Goal: Task Accomplishment & Management: Use online tool/utility

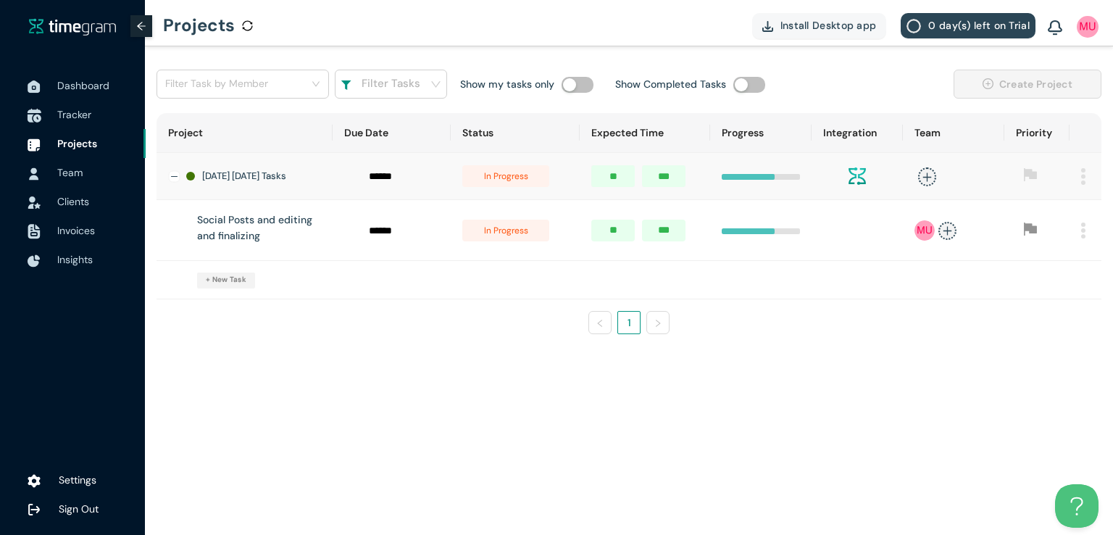
click at [78, 125] on span "Tracker" at bounding box center [95, 114] width 77 height 29
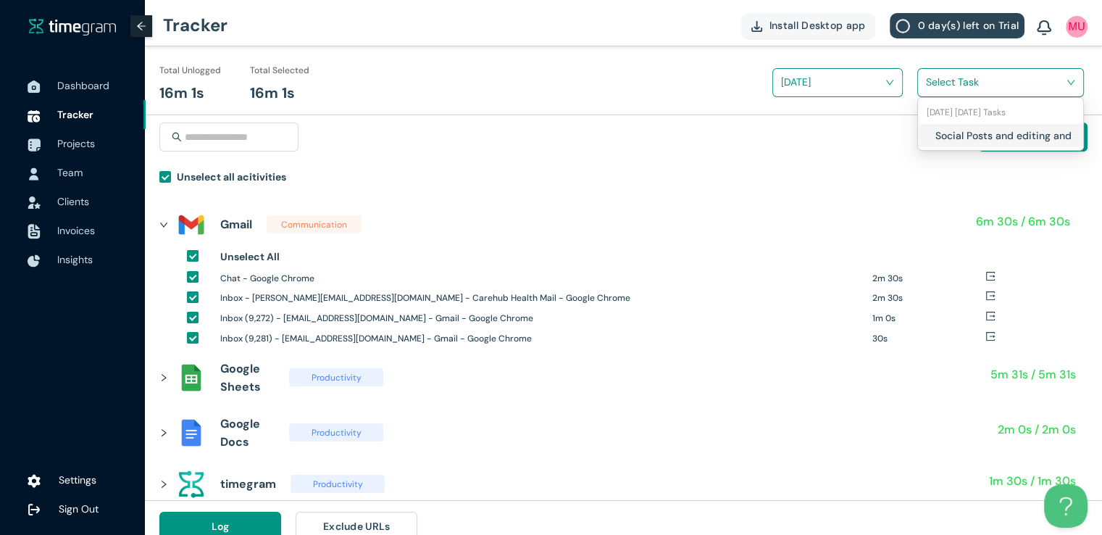
click at [936, 88] on input "search" at bounding box center [995, 82] width 139 height 22
click at [928, 136] on div "Social Posts and editing and finalizing" at bounding box center [1000, 135] width 165 height 23
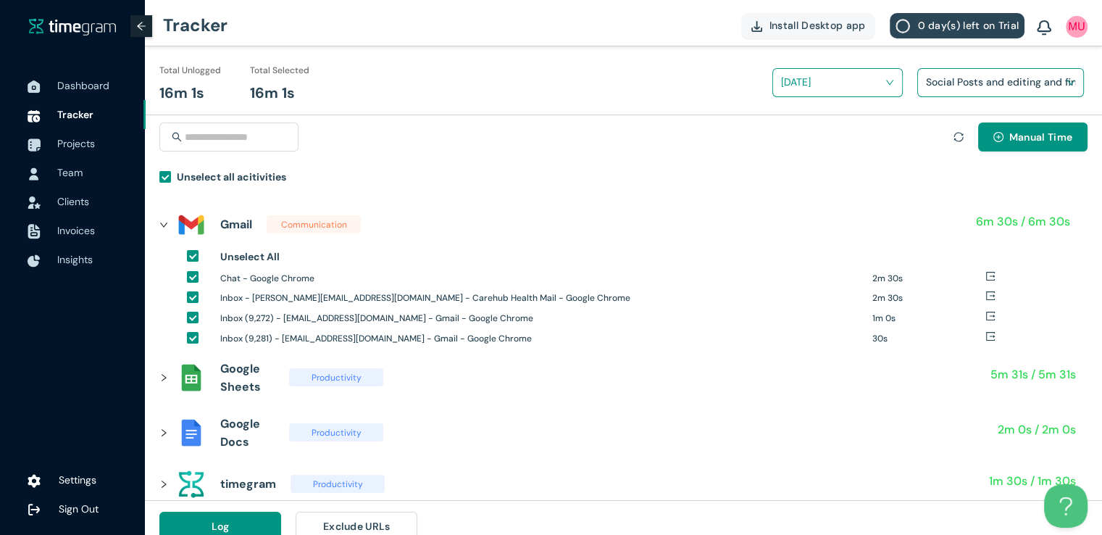
scroll to position [17, 0]
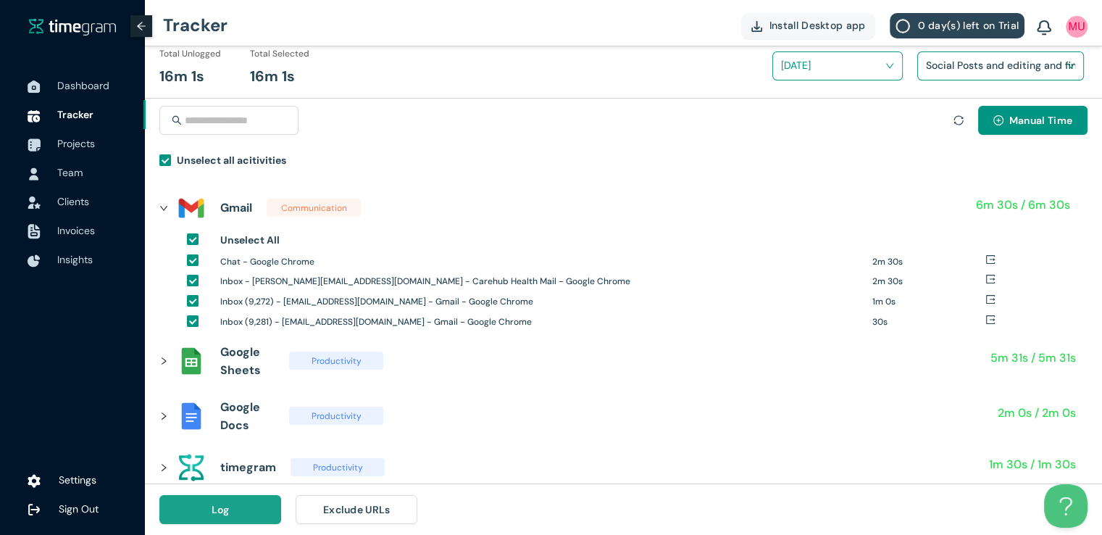
click at [241, 512] on button "Log" at bounding box center [220, 509] width 122 height 29
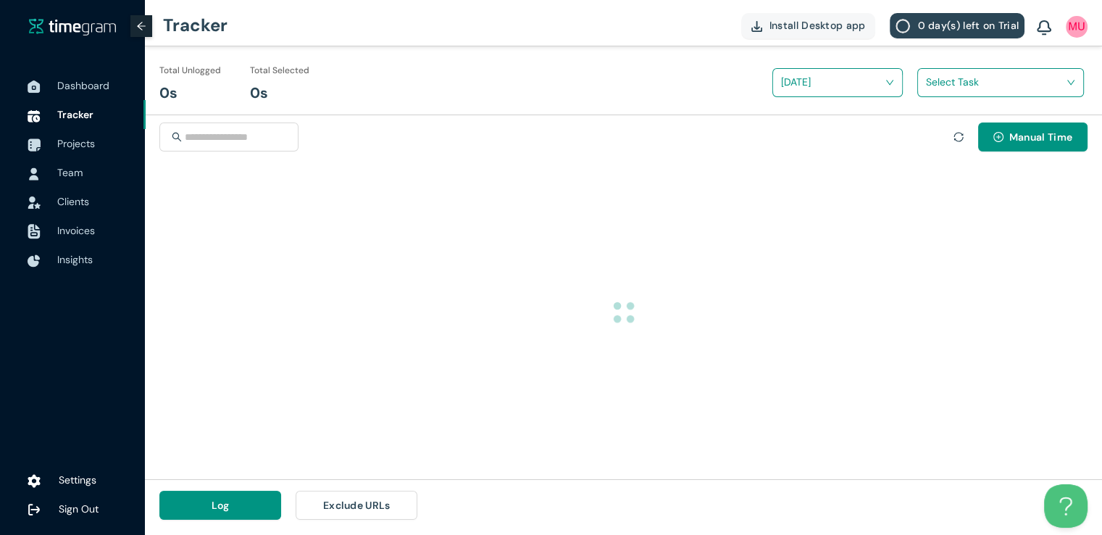
scroll to position [0, 0]
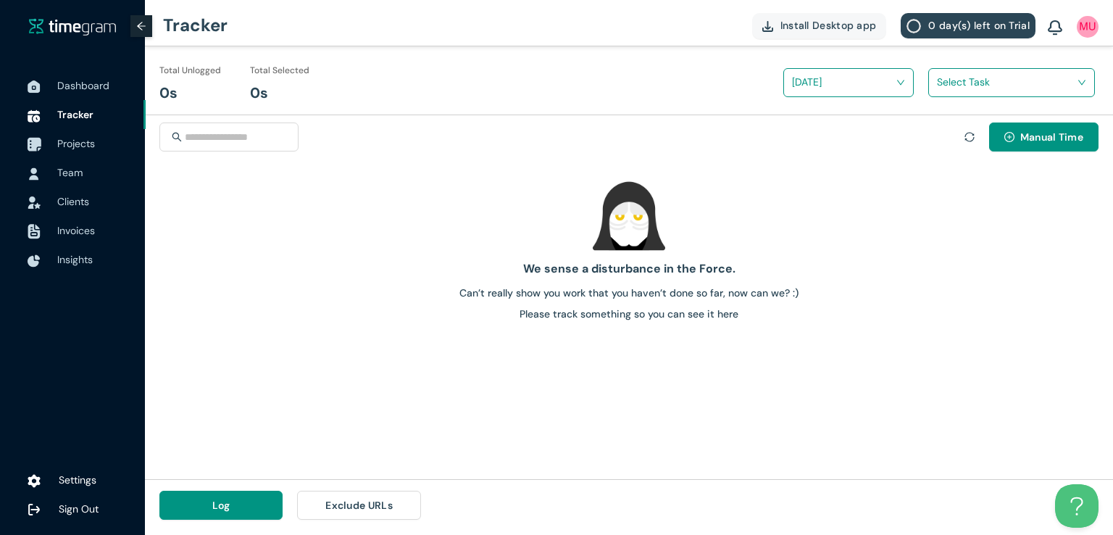
click at [83, 146] on span "Projects" at bounding box center [76, 143] width 38 height 13
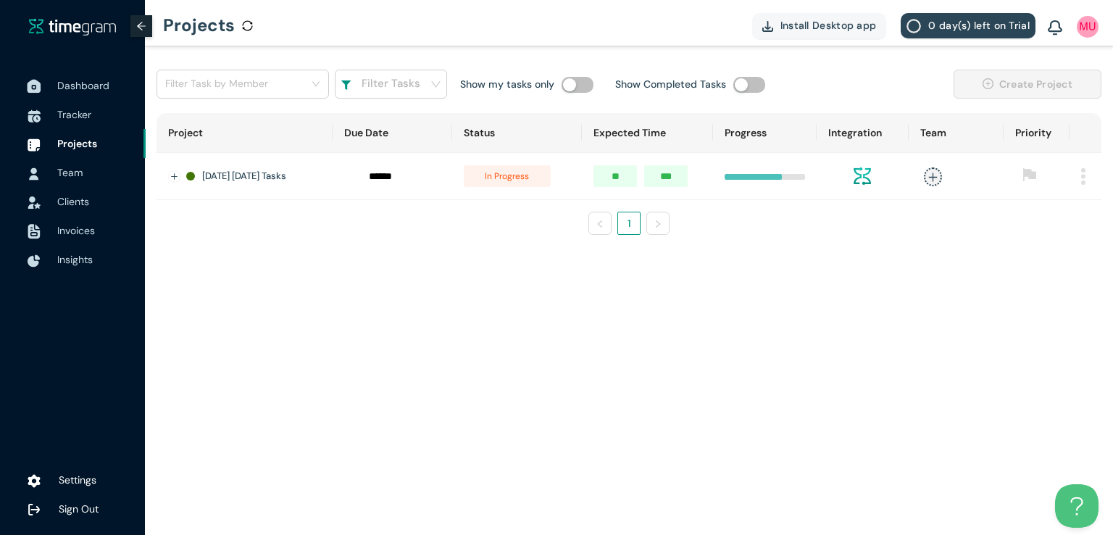
click at [75, 88] on span "Dashboard" at bounding box center [83, 85] width 52 height 13
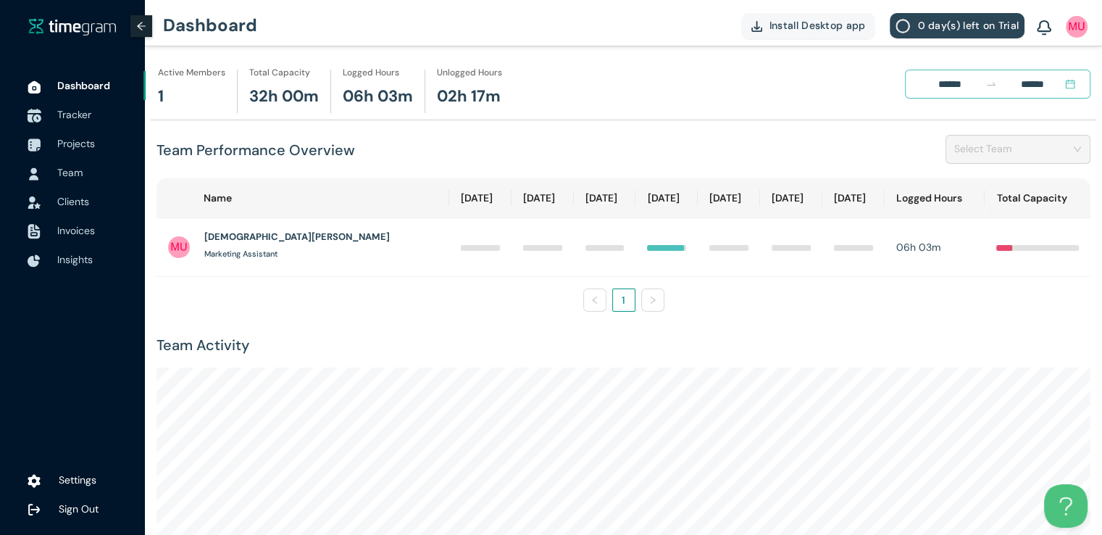
click at [84, 123] on span "Tracker" at bounding box center [95, 114] width 77 height 29
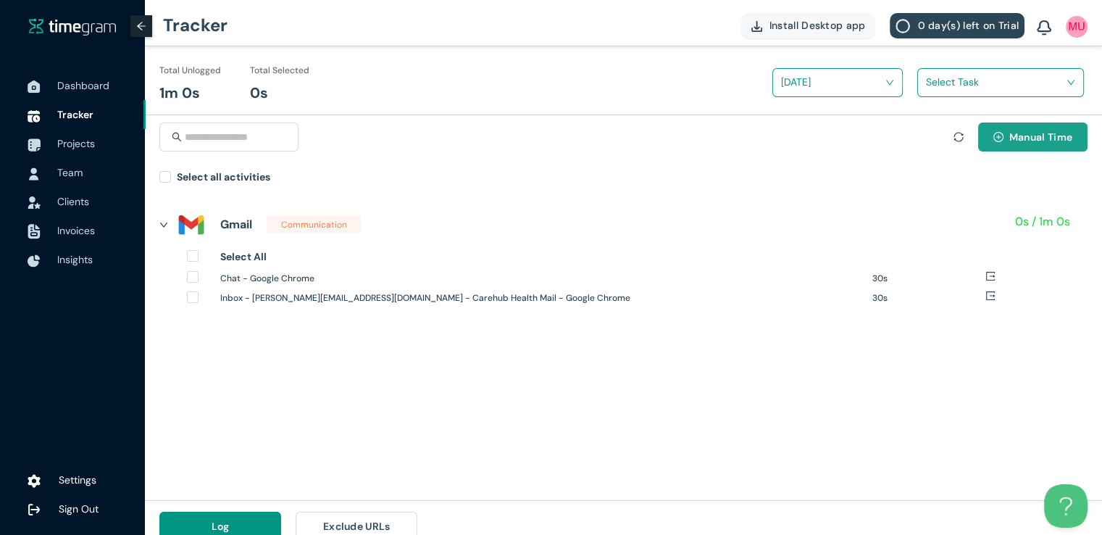
click at [1012, 138] on span "Manual Time" at bounding box center [1040, 137] width 63 height 16
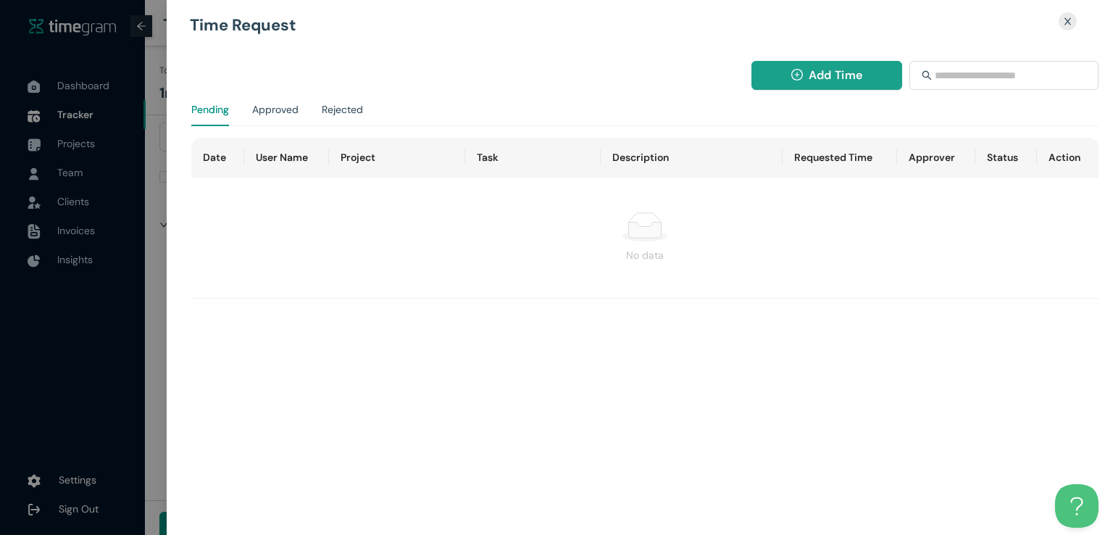
click at [830, 82] on span "Add Time" at bounding box center [836, 75] width 54 height 18
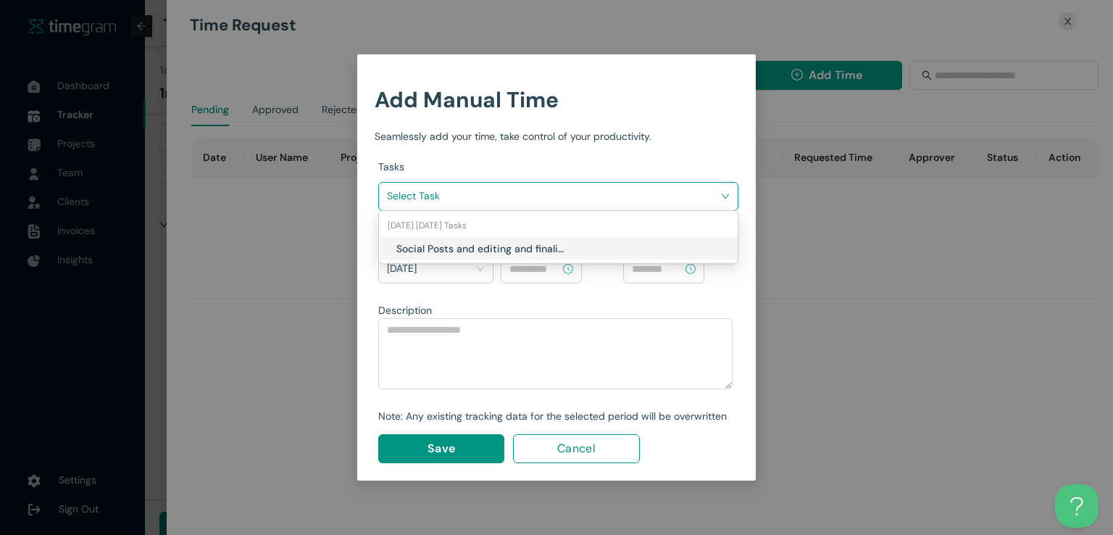
click at [644, 189] on input "search" at bounding box center [553, 196] width 333 height 22
click at [536, 248] on h1 "Social Posts and editing and finalizing" at bounding box center [481, 249] width 170 height 16
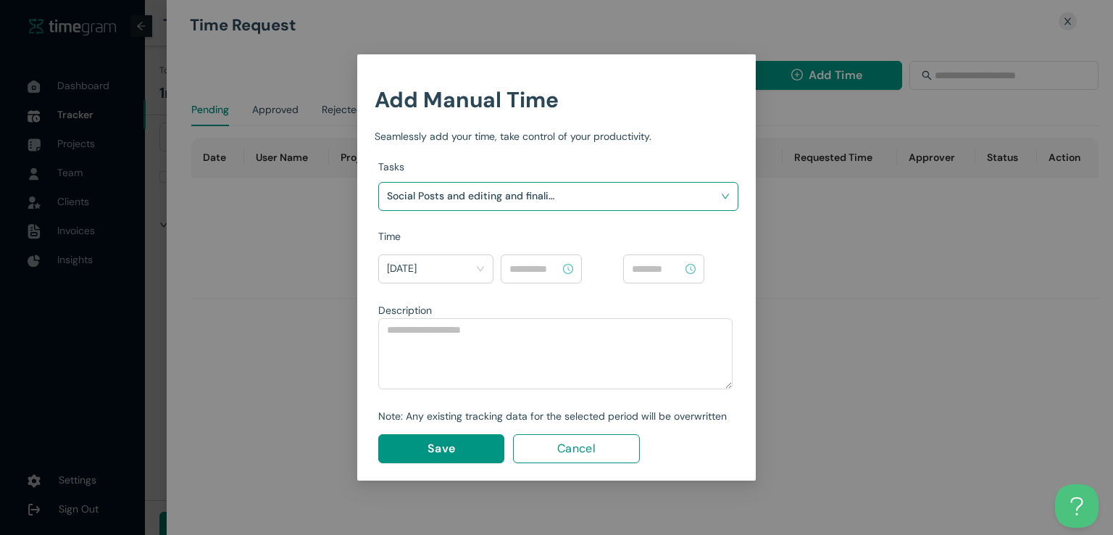
click at [549, 270] on input at bounding box center [534, 269] width 51 height 16
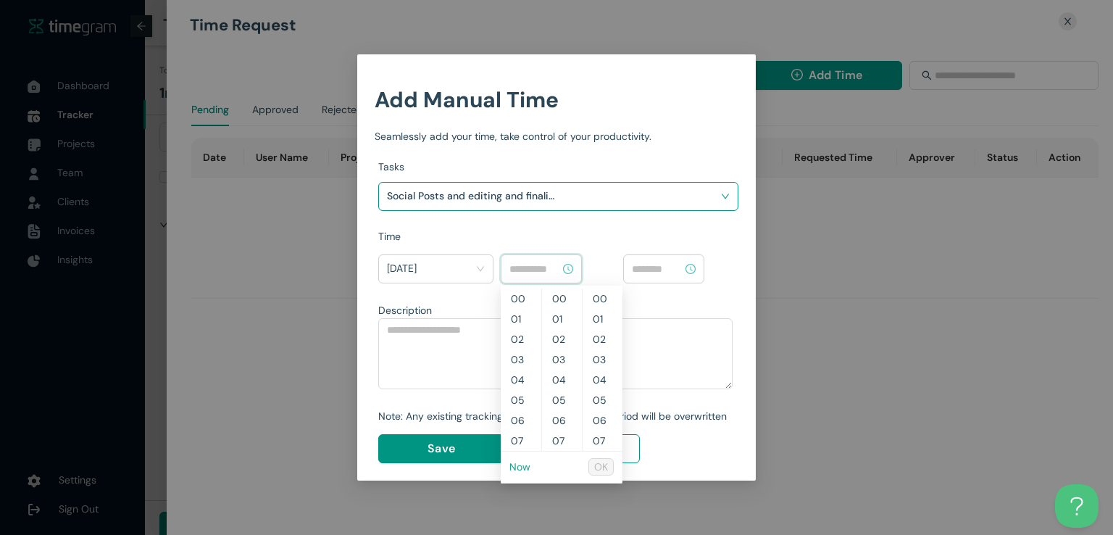
click at [524, 465] on link "Now" at bounding box center [519, 466] width 21 height 13
click at [517, 267] on input "********" at bounding box center [534, 269] width 51 height 16
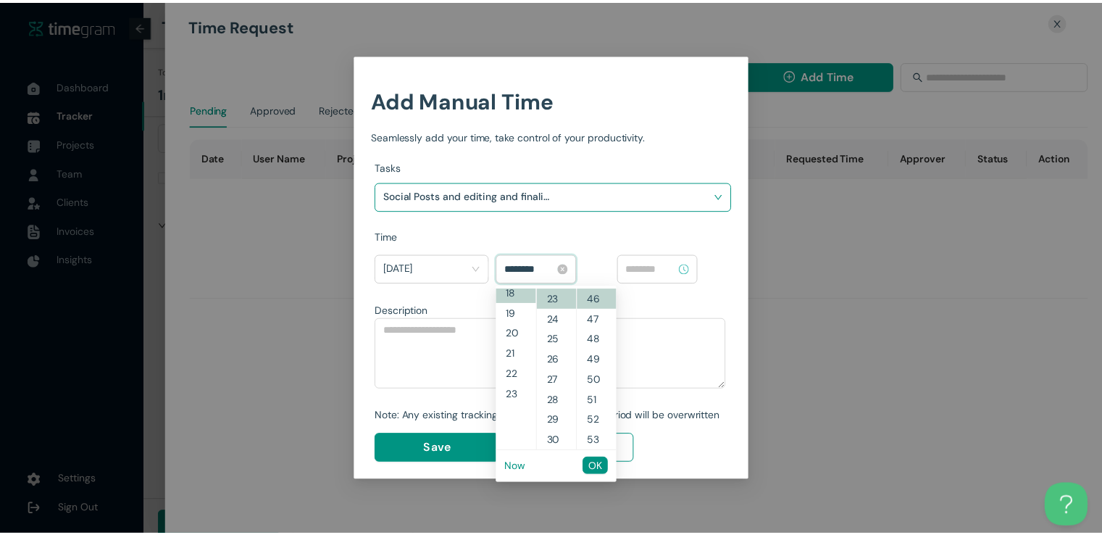
scroll to position [365, 0]
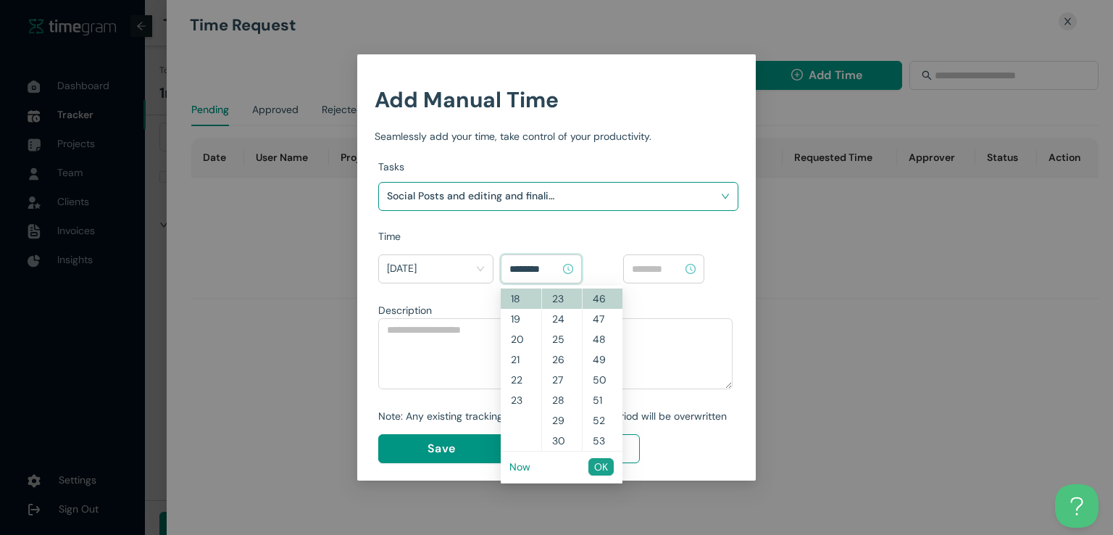
click at [610, 470] on button "OK" at bounding box center [600, 466] width 25 height 17
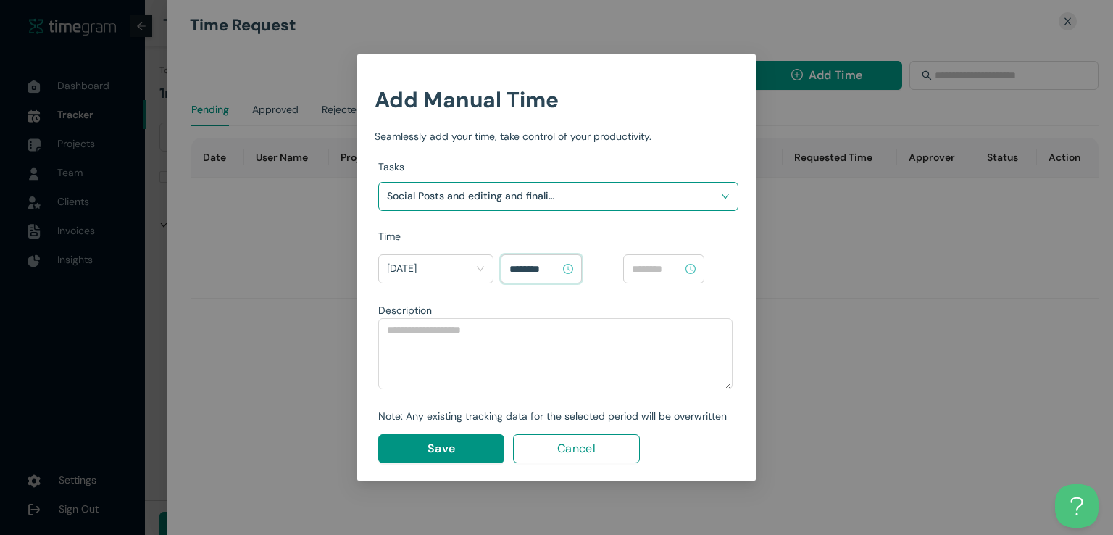
type input "********"
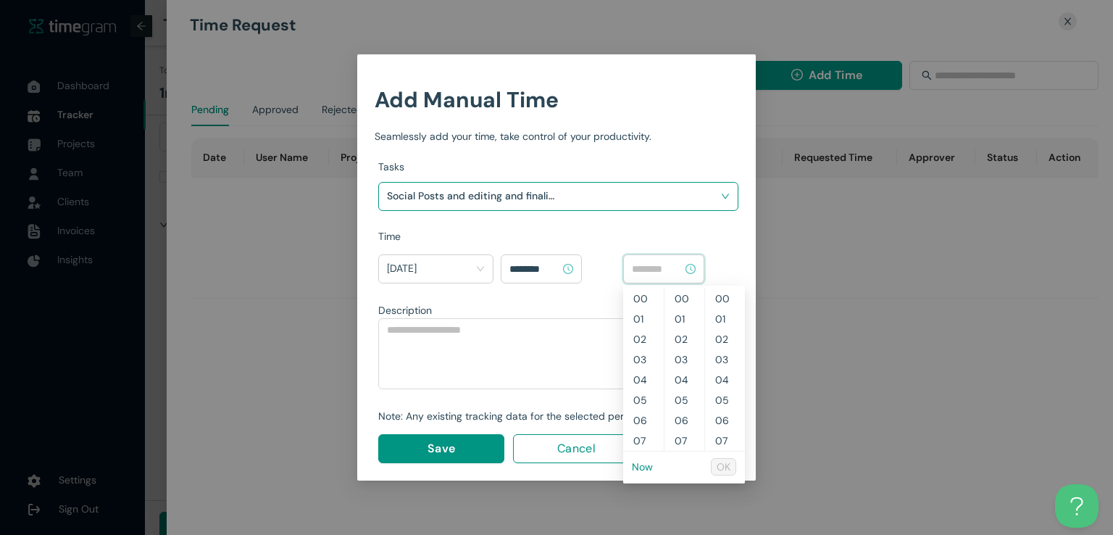
click at [662, 272] on input at bounding box center [657, 269] width 51 height 16
click at [645, 466] on link "Now" at bounding box center [642, 466] width 21 height 13
type input "********"
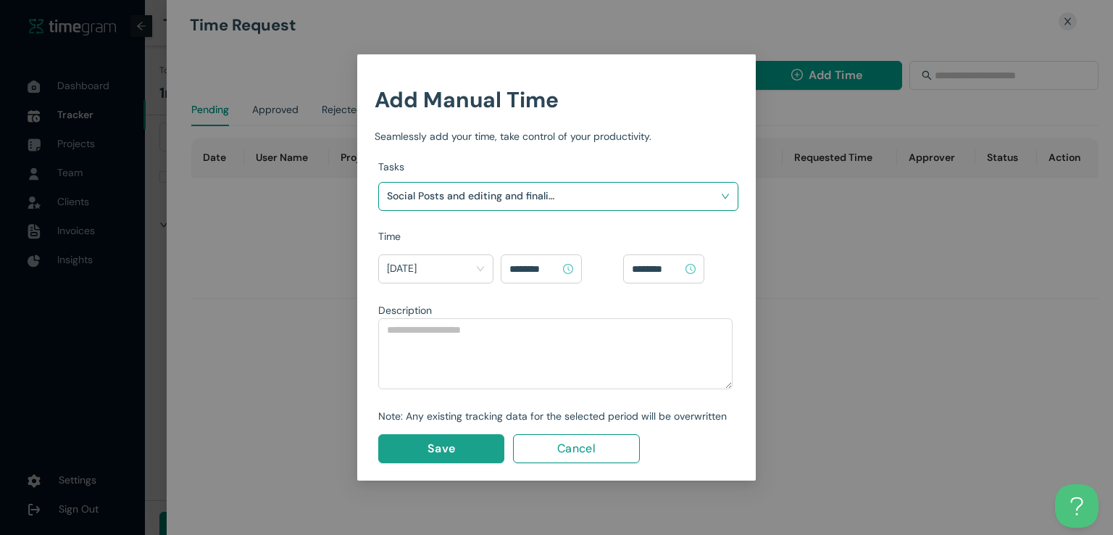
click at [446, 451] on span "Save" at bounding box center [442, 448] width 28 height 18
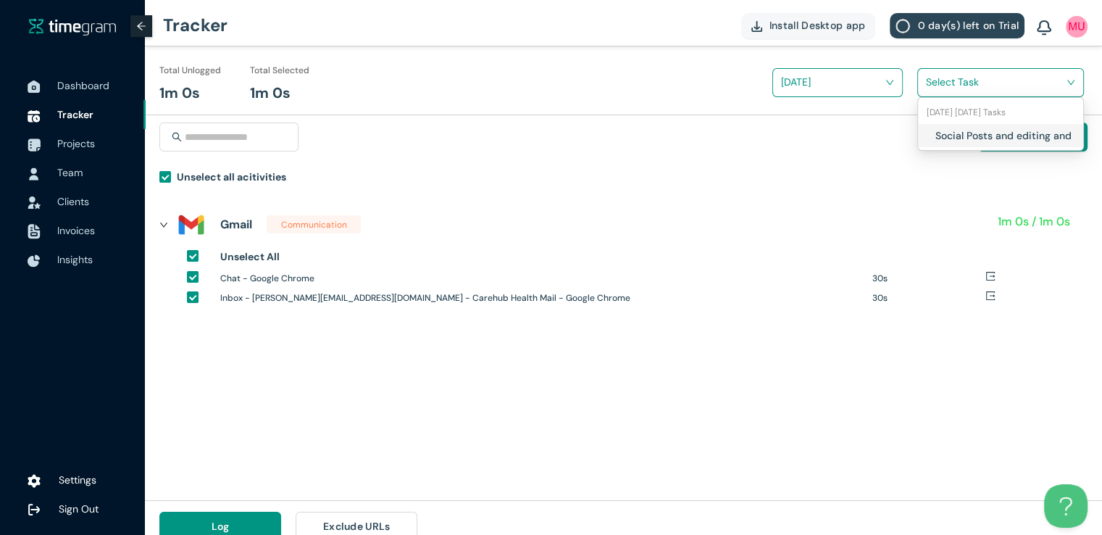
click at [948, 82] on input "search" at bounding box center [995, 82] width 139 height 22
click at [930, 141] on div "Social Posts and editing and finalizing" at bounding box center [1000, 135] width 165 height 23
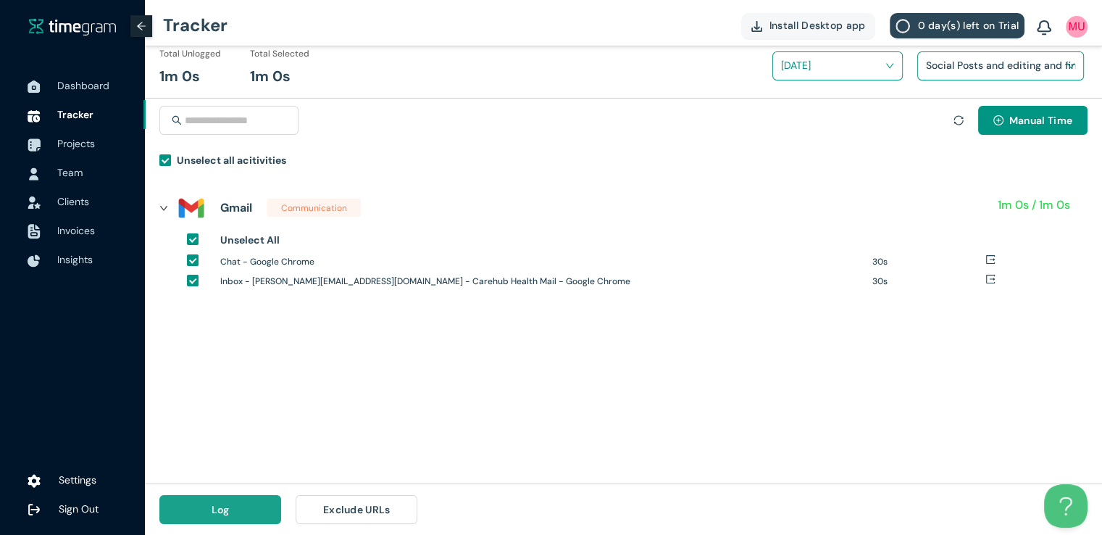
scroll to position [0, 0]
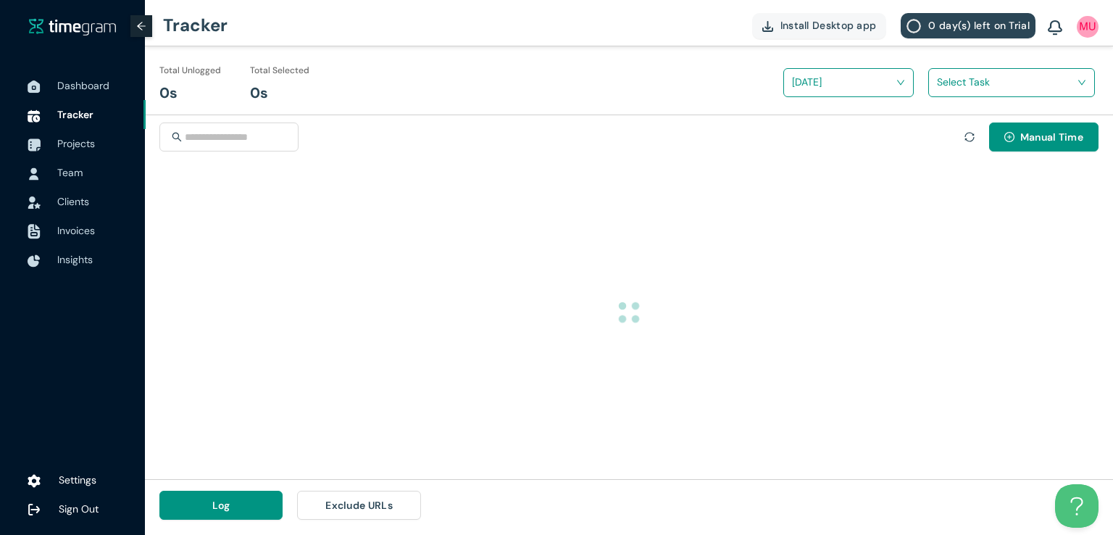
click at [230, 501] on button "Log" at bounding box center [220, 505] width 123 height 29
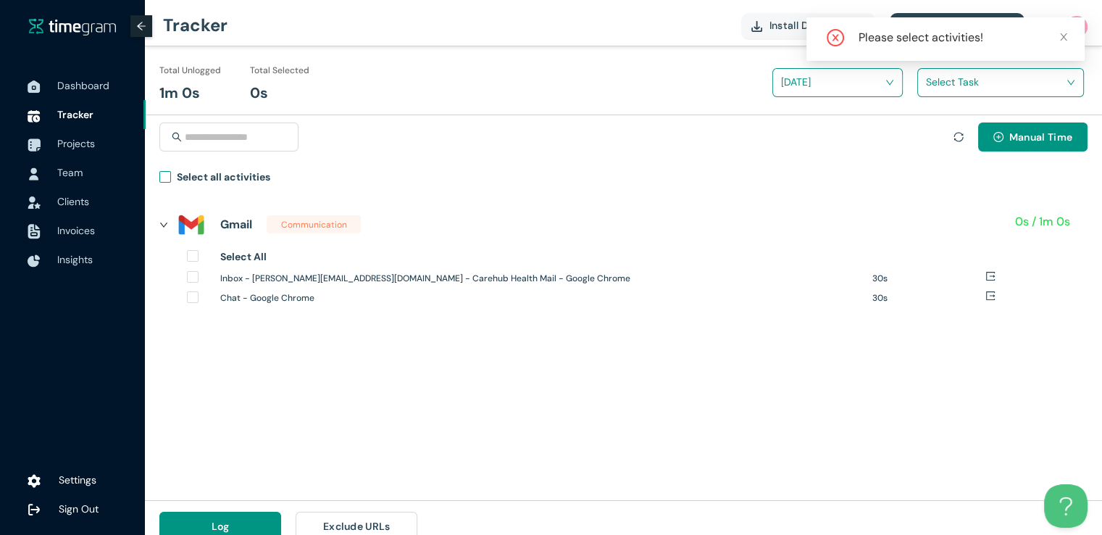
click at [173, 178] on span "Select all activities" at bounding box center [223, 179] width 105 height 21
click at [959, 83] on input "search" at bounding box center [995, 82] width 139 height 22
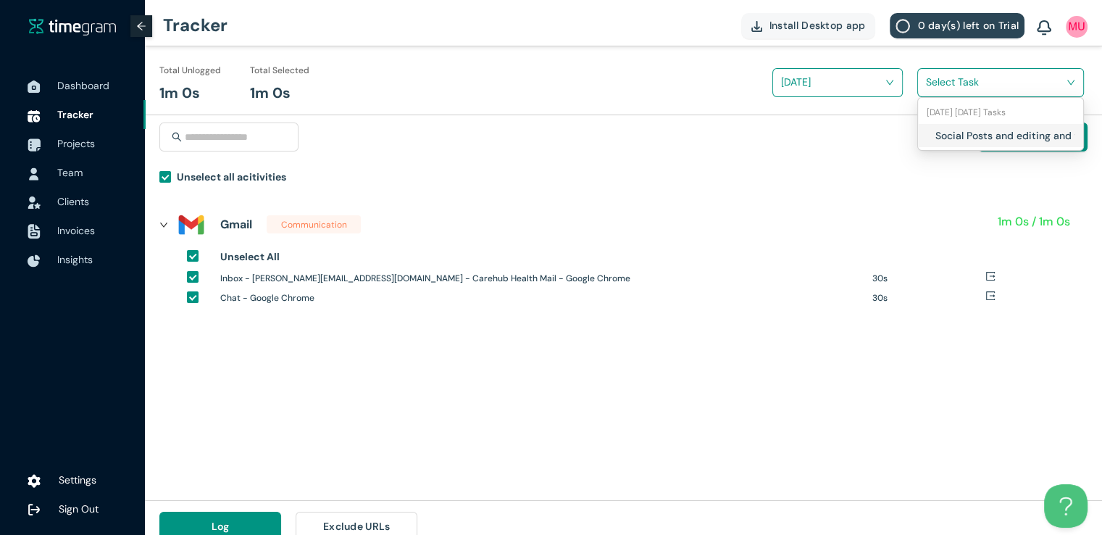
click at [930, 134] on div "Social Posts and editing and finalizing" at bounding box center [1000, 135] width 165 height 23
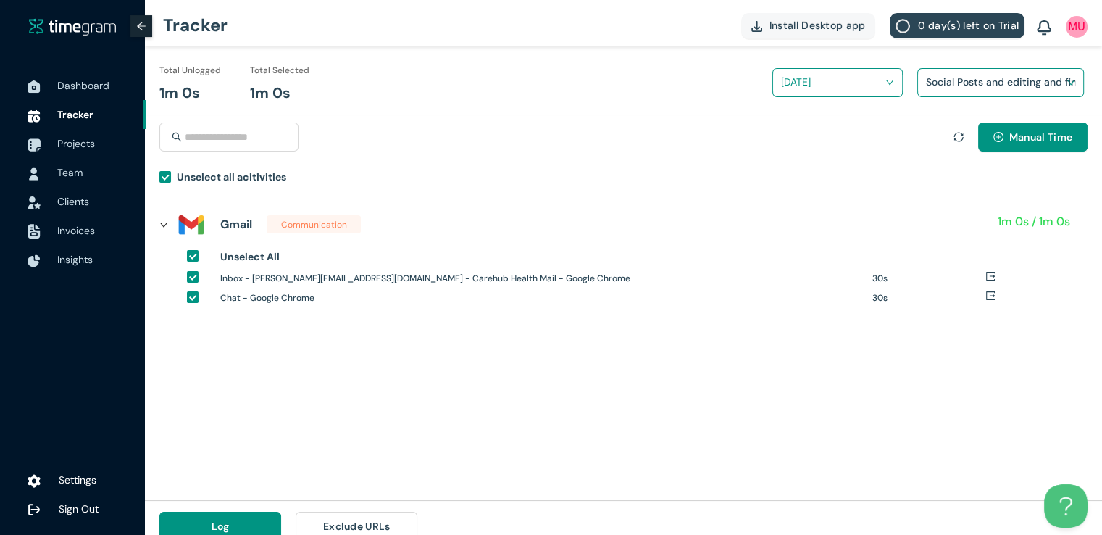
scroll to position [17, 0]
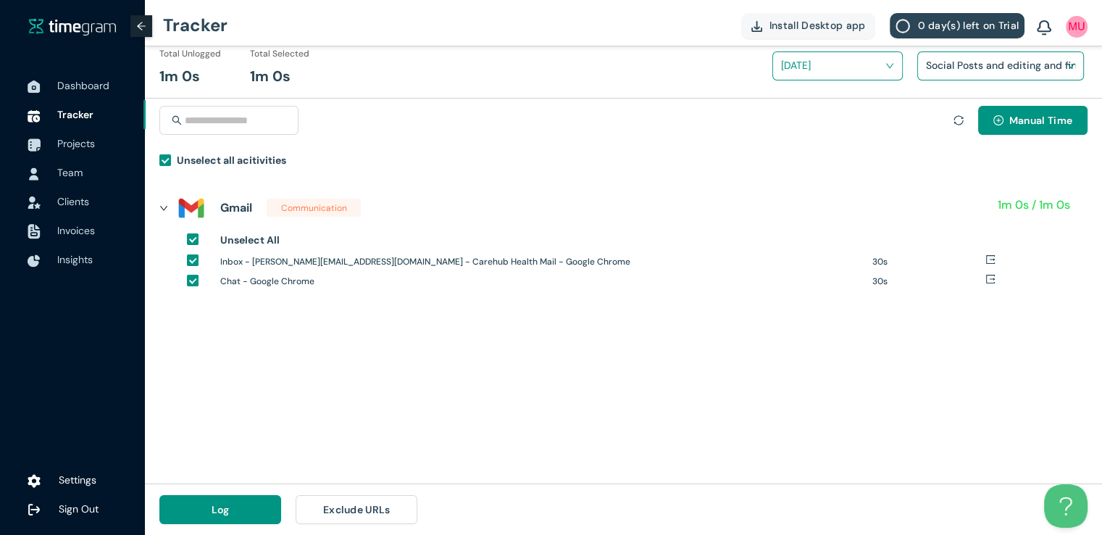
click at [215, 528] on div "Log Exclude URLs" at bounding box center [288, 509] width 287 height 51
click at [232, 493] on div "Log Exclude URLs" at bounding box center [288, 509] width 287 height 51
click at [232, 509] on button "Log" at bounding box center [220, 509] width 122 height 29
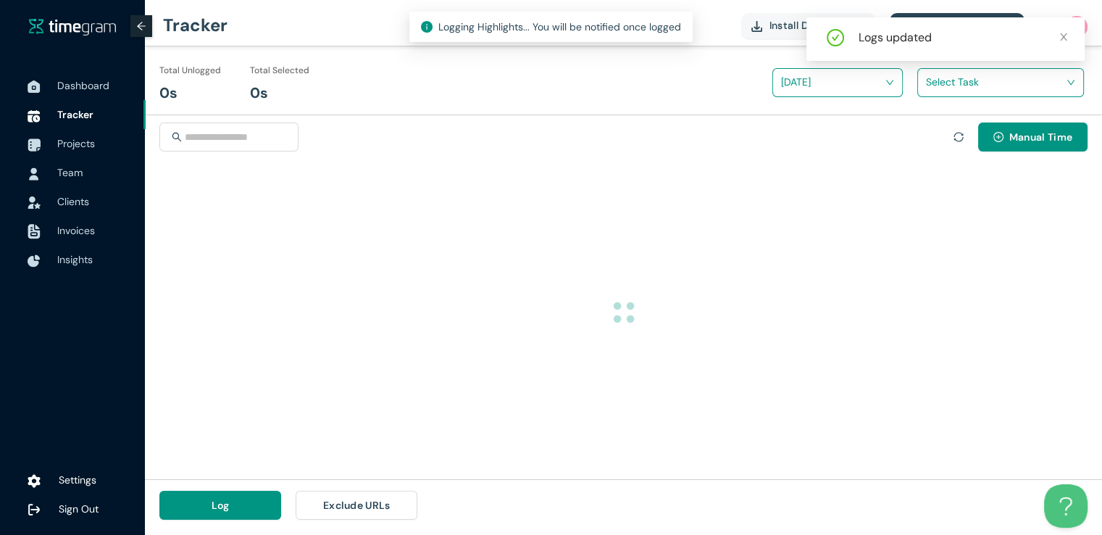
scroll to position [0, 0]
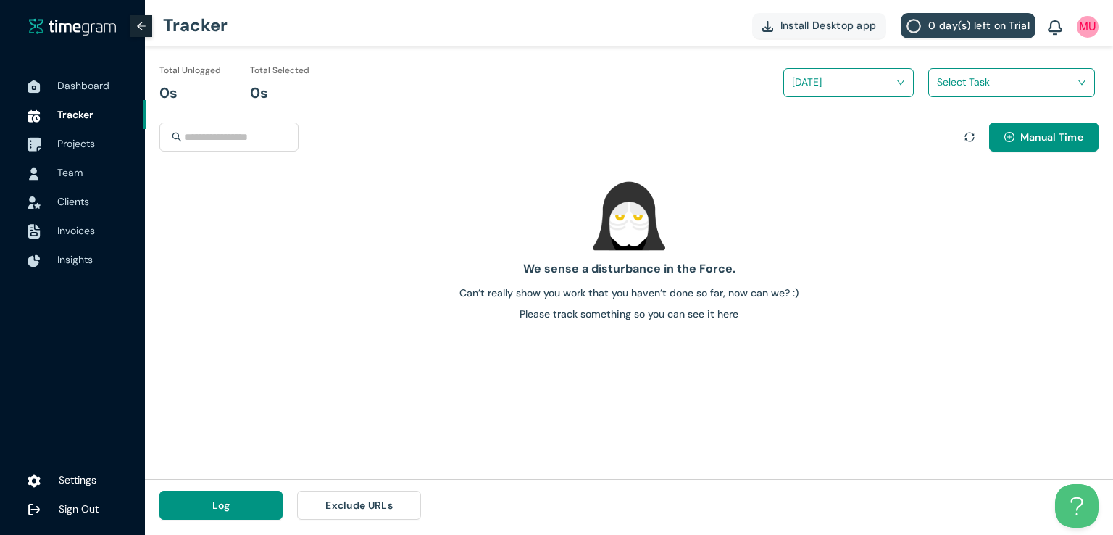
click at [77, 140] on span "Projects" at bounding box center [76, 143] width 38 height 13
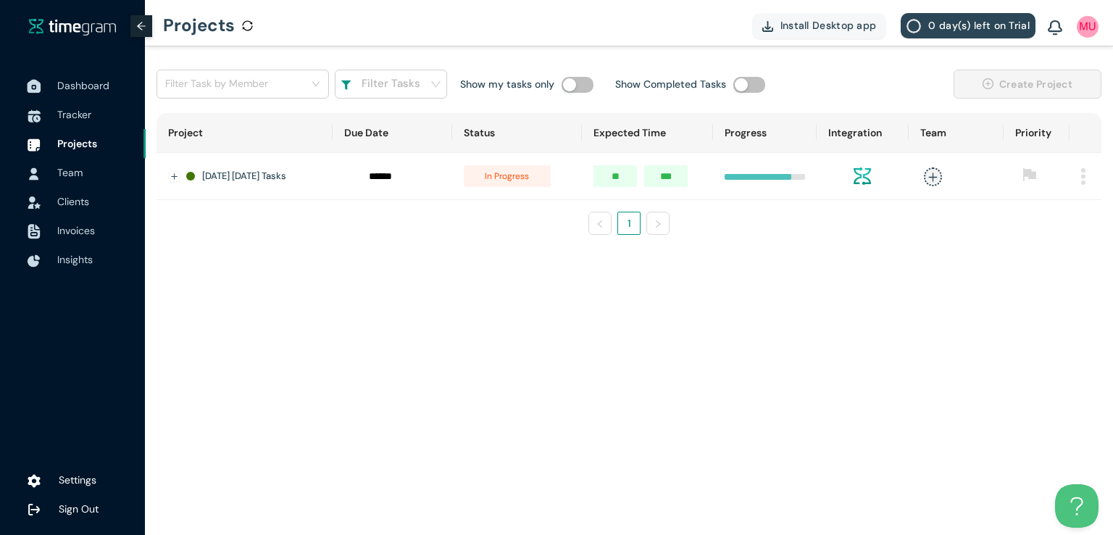
click at [79, 84] on span "Dashboard" at bounding box center [83, 85] width 52 height 13
